Goal: Task Accomplishment & Management: Manage account settings

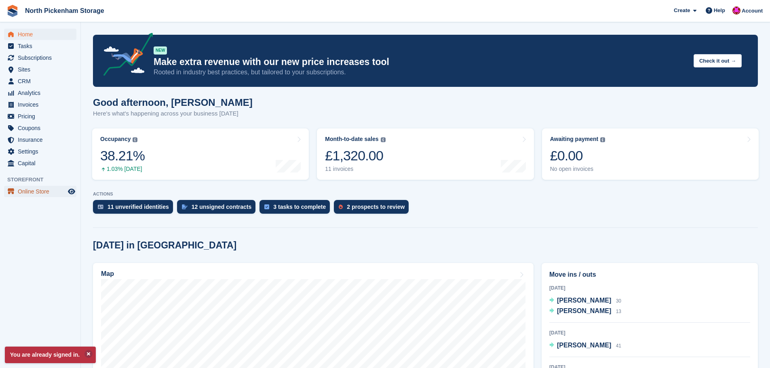
click at [34, 192] on span "Online Store" at bounding box center [42, 191] width 49 height 11
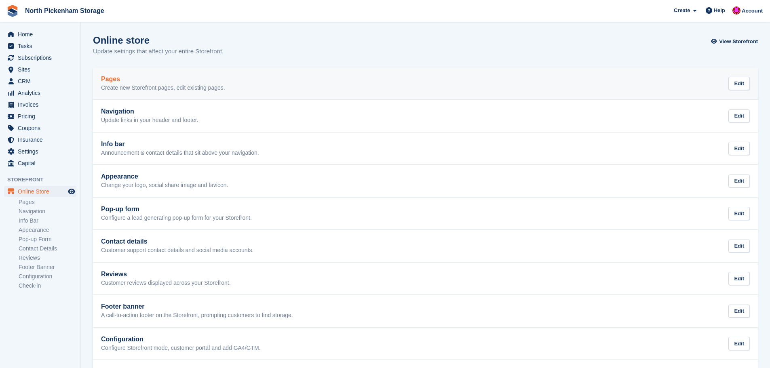
click at [163, 75] on link "Pages Create new Storefront pages, edit existing pages. Edit" at bounding box center [425, 84] width 665 height 32
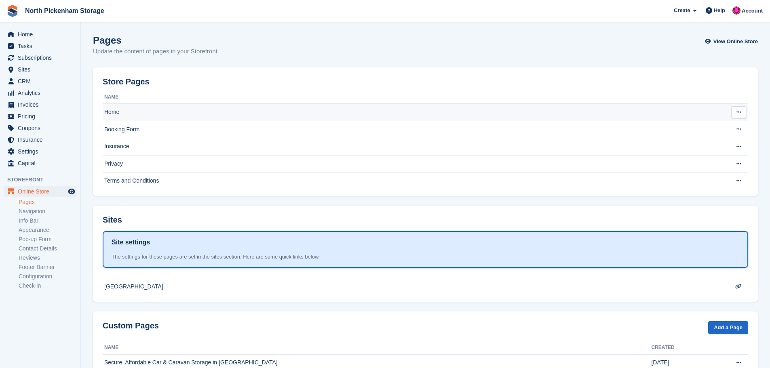
click at [117, 113] on td "Home" at bounding box center [409, 112] width 613 height 17
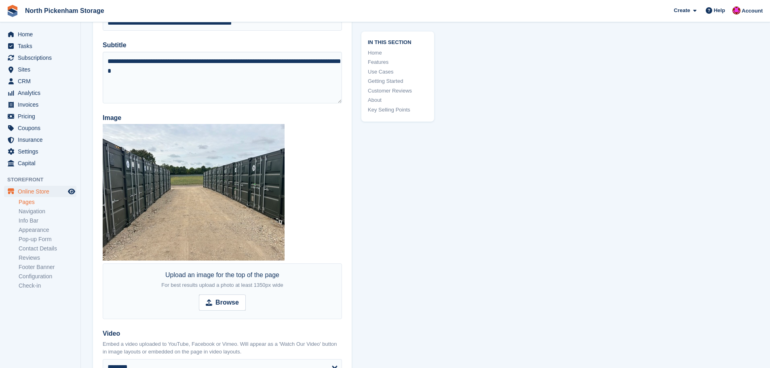
scroll to position [142, 0]
click at [220, 305] on strong "Browse" at bounding box center [226, 303] width 23 height 10
click at [220, 305] on input "Browse" at bounding box center [222, 303] width 47 height 16
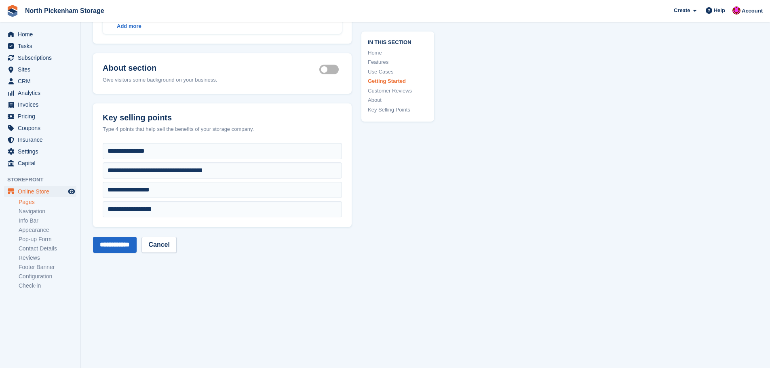
scroll to position [2543, 0]
